Goal: Information Seeking & Learning: Understand process/instructions

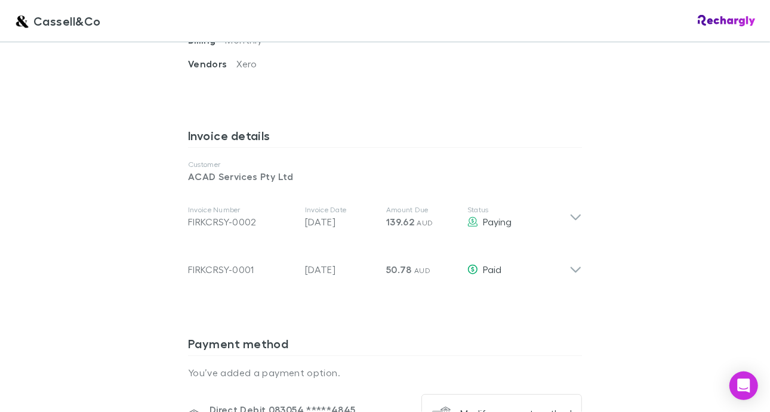
scroll to position [597, 0]
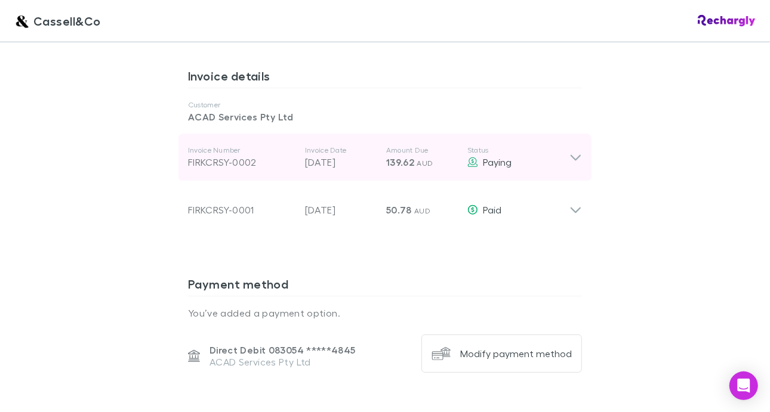
click at [575, 158] on icon at bounding box center [575, 157] width 13 height 14
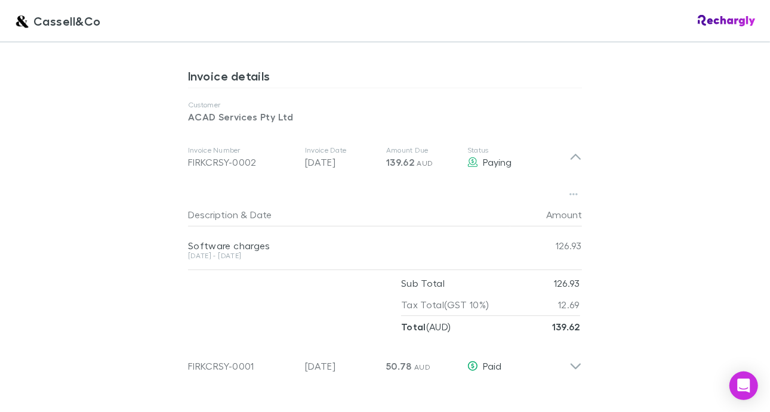
click at [236, 248] on div "Software charges" at bounding box center [349, 246] width 322 height 12
click at [250, 214] on button "Date" at bounding box center [260, 215] width 21 height 24
click at [551, 209] on div "Amount" at bounding box center [546, 215] width 72 height 24
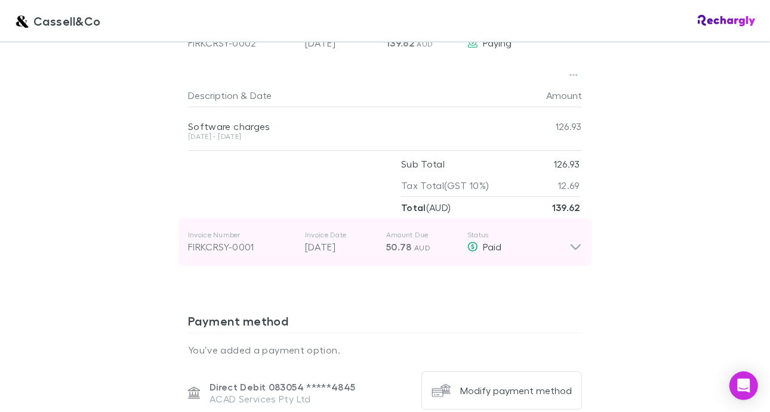
click at [569, 244] on icon at bounding box center [575, 242] width 13 height 24
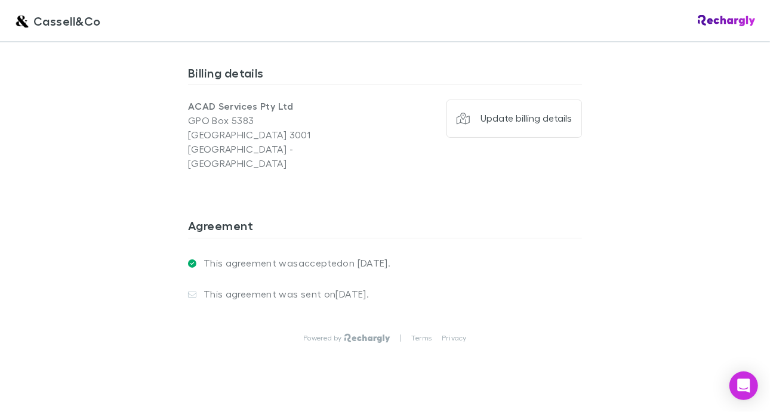
scroll to position [1278, 0]
